Goal: Navigation & Orientation: Find specific page/section

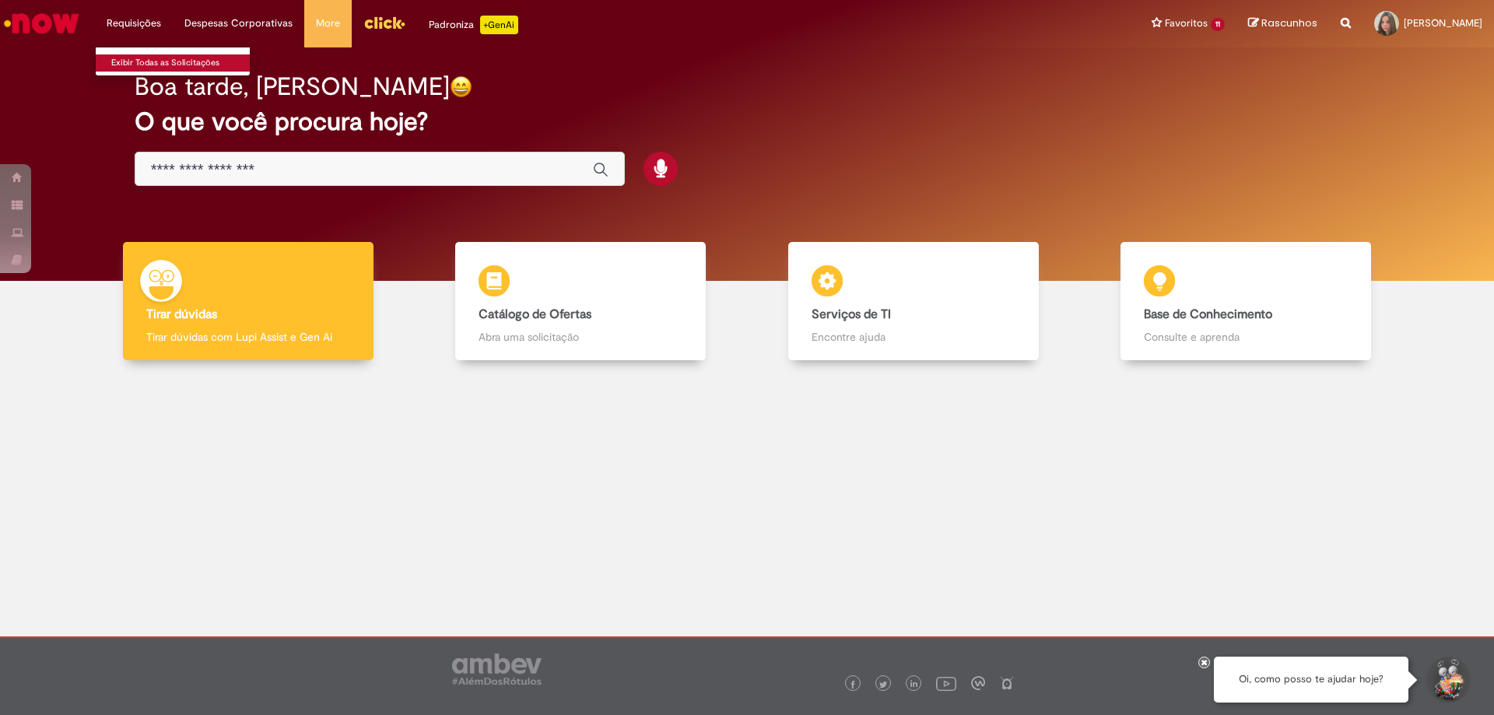
click at [149, 64] on link "Exibir Todas as Solicitações" at bounding box center [181, 62] width 171 height 17
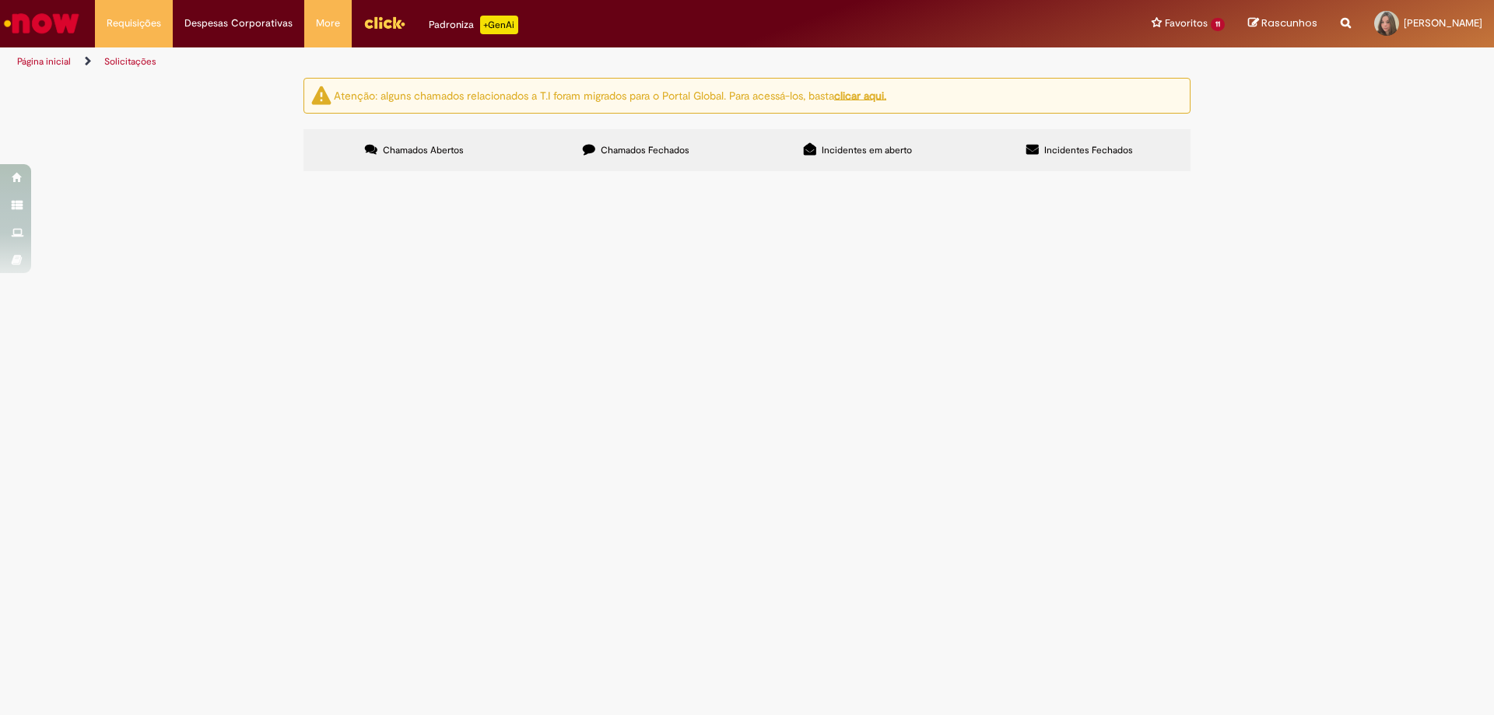
click at [47, 37] on img "Ir para a Homepage" at bounding box center [42, 23] width 80 height 31
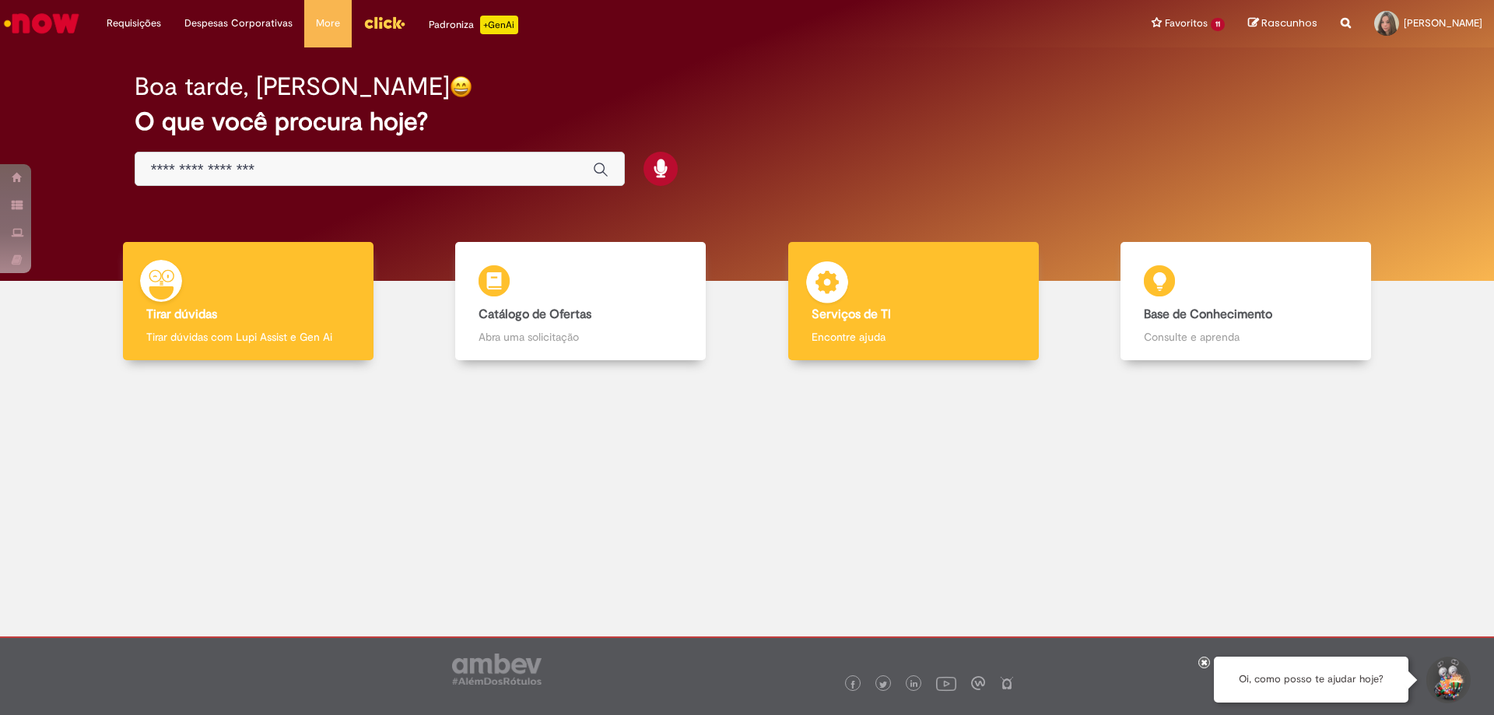
click at [927, 269] on div "Serviços de TI Serviços de TI Encontre ajuda" at bounding box center [913, 301] width 251 height 119
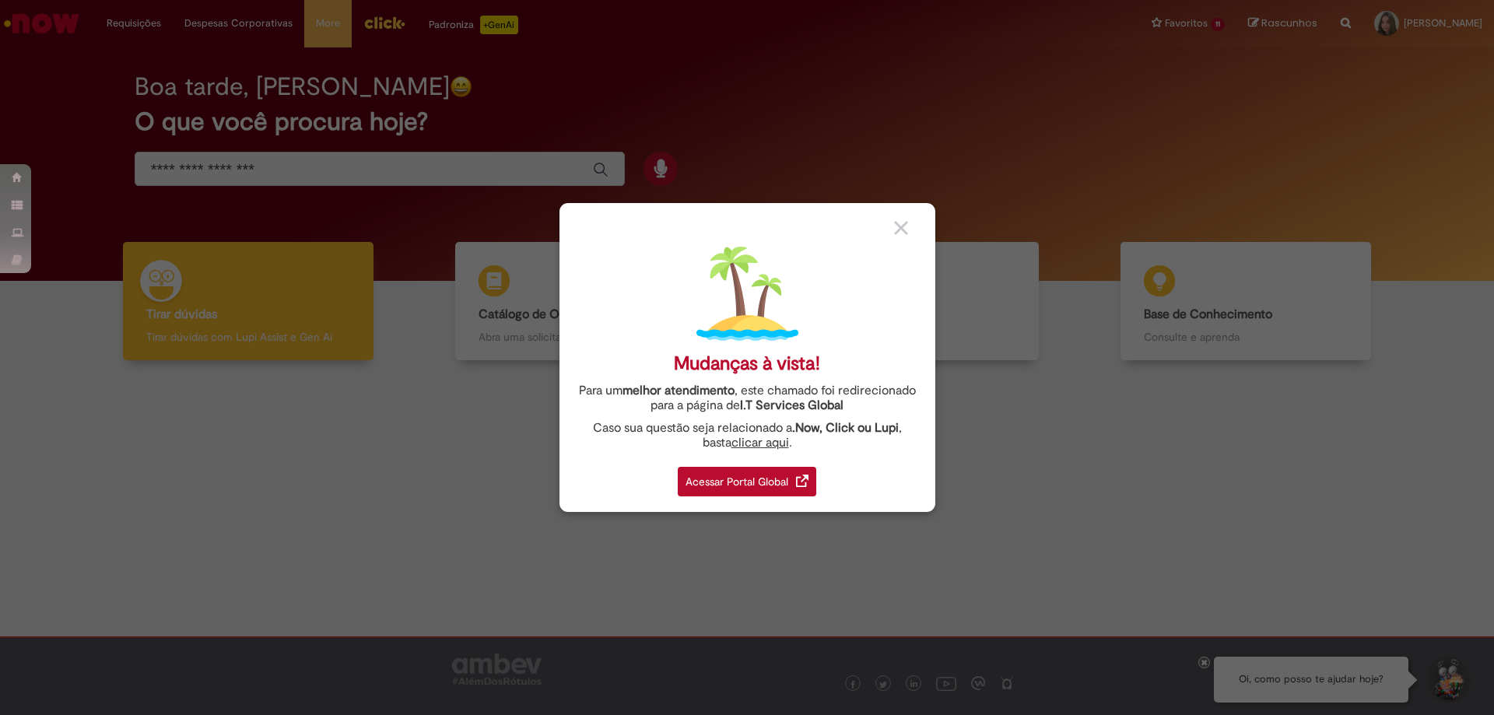
click at [772, 480] on div "Acessar Portal Global" at bounding box center [747, 482] width 139 height 30
